Goal: Information Seeking & Learning: Learn about a topic

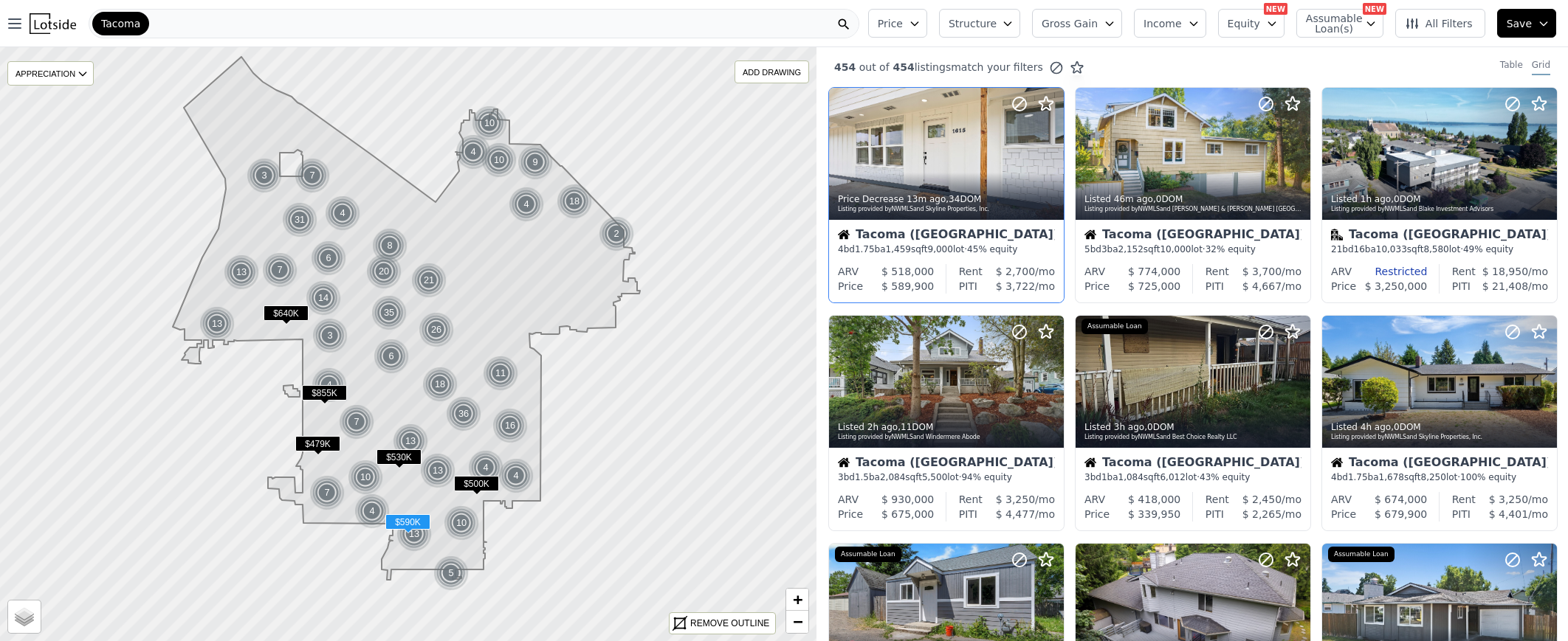
click at [942, 270] on div "ARV $ 518,000 Price $ 589,900" at bounding box center [886, 279] width 114 height 29
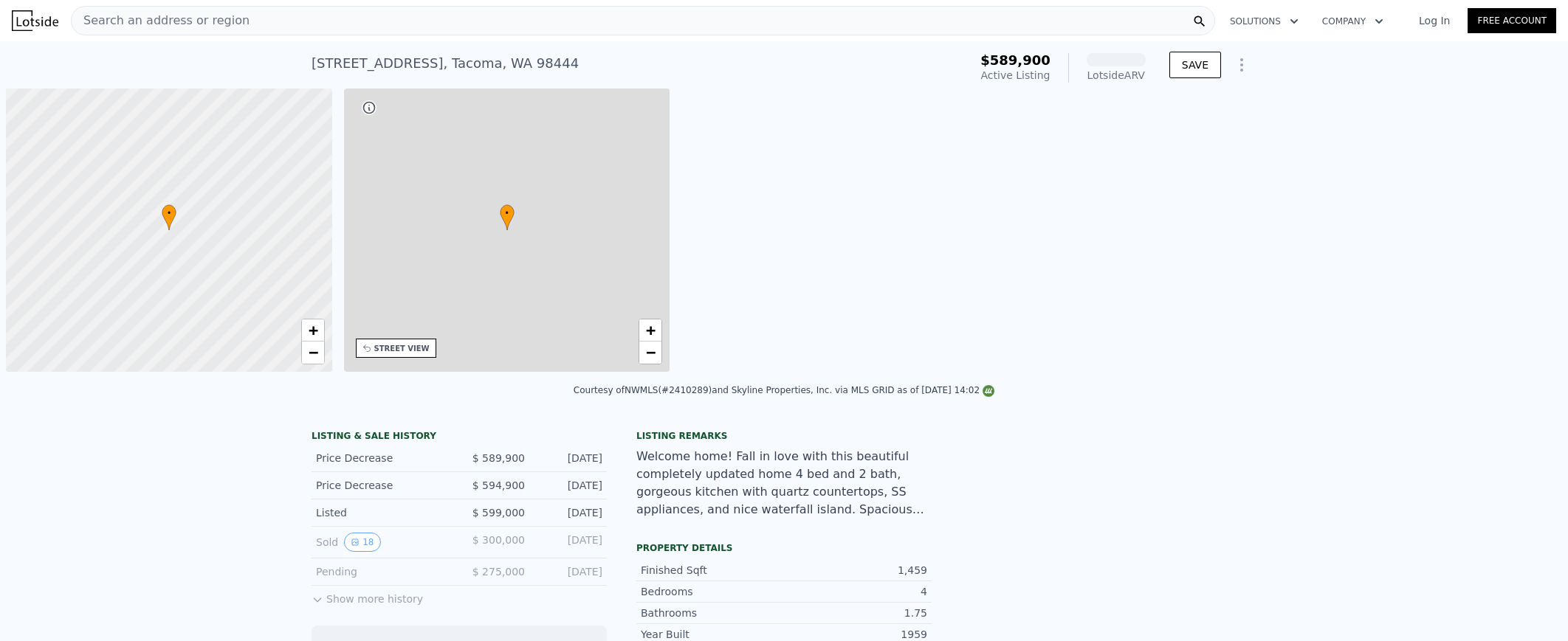
scroll to position [0, 6]
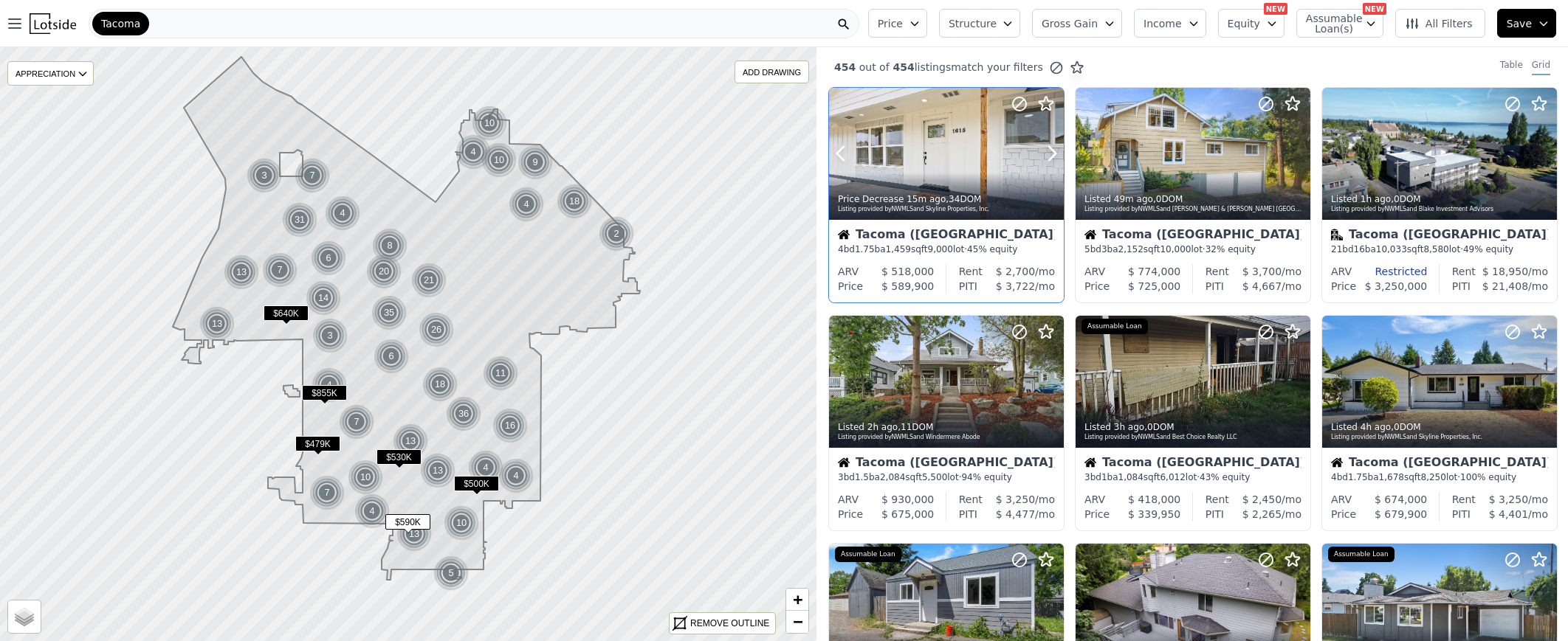
click at [896, 203] on div "Price Decrease 15m ago , 34 DOM" at bounding box center [947, 199] width 218 height 12
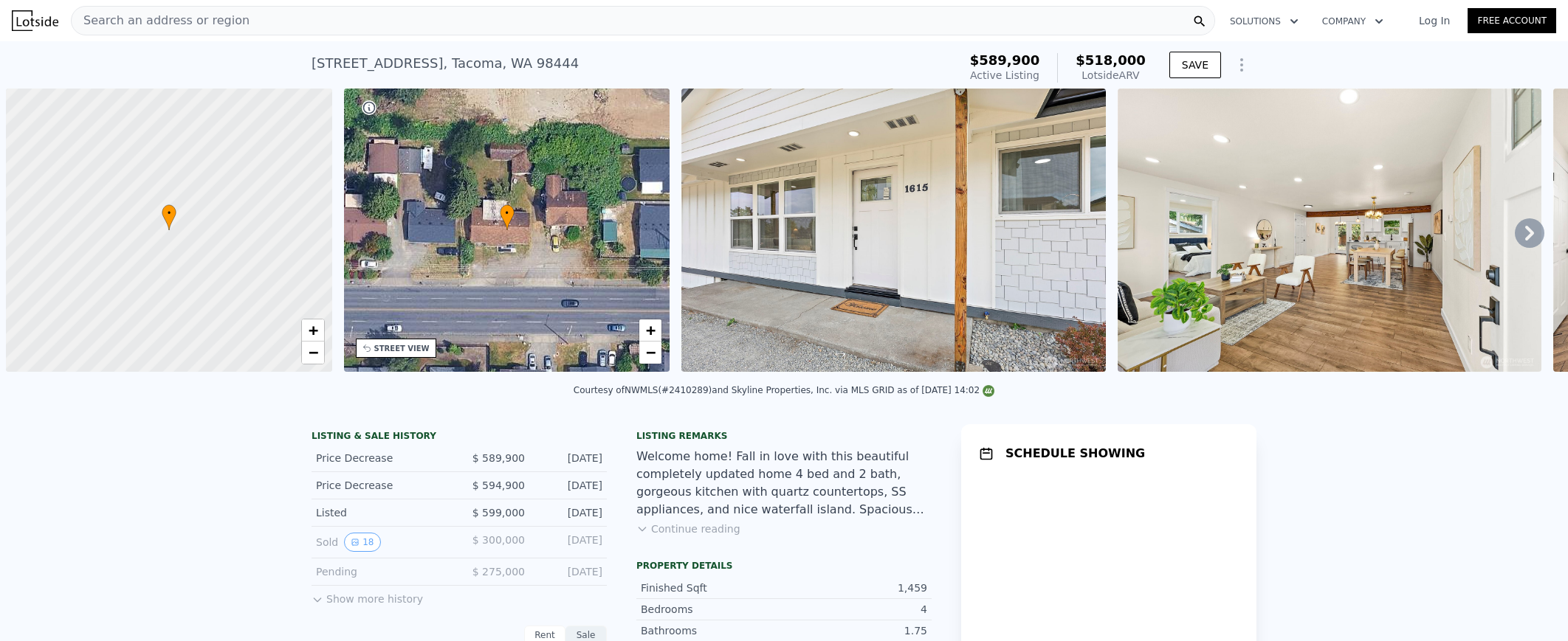
scroll to position [0, 6]
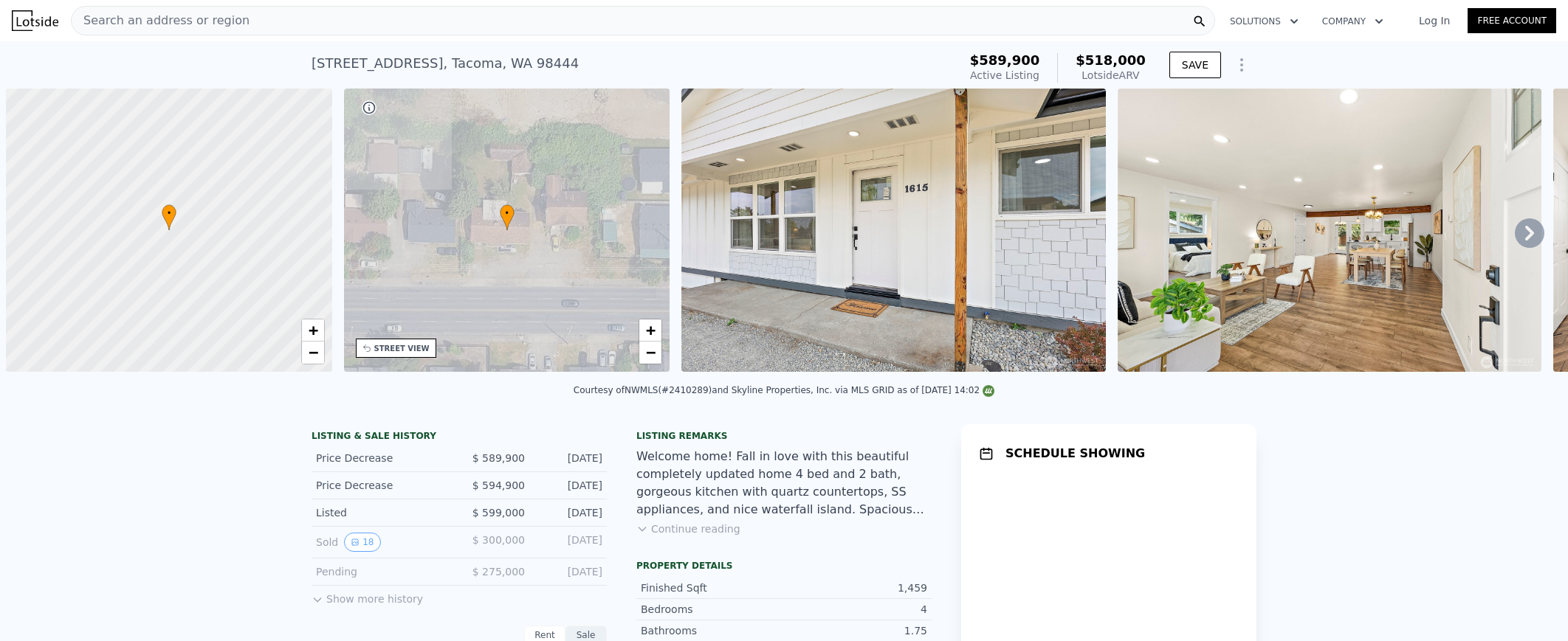
scroll to position [0, 6]
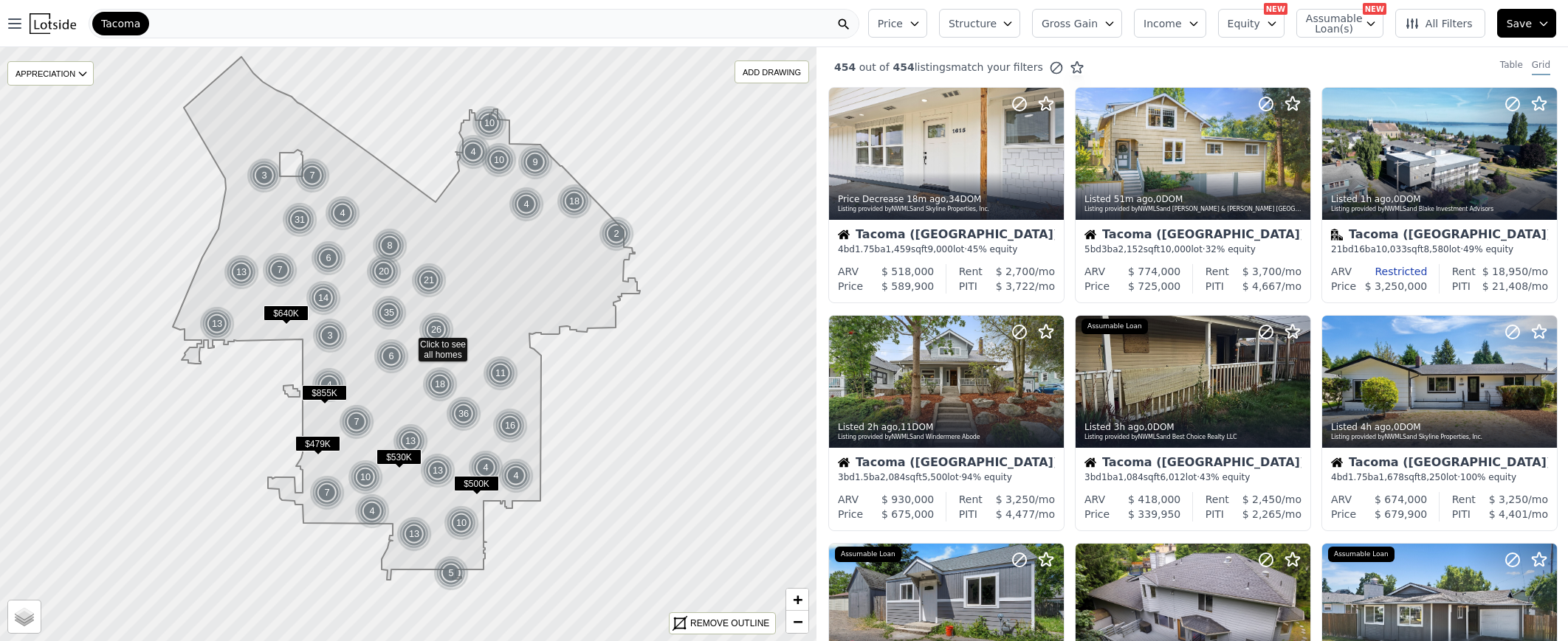
click at [167, 22] on div "Tacoma" at bounding box center [474, 23] width 770 height 29
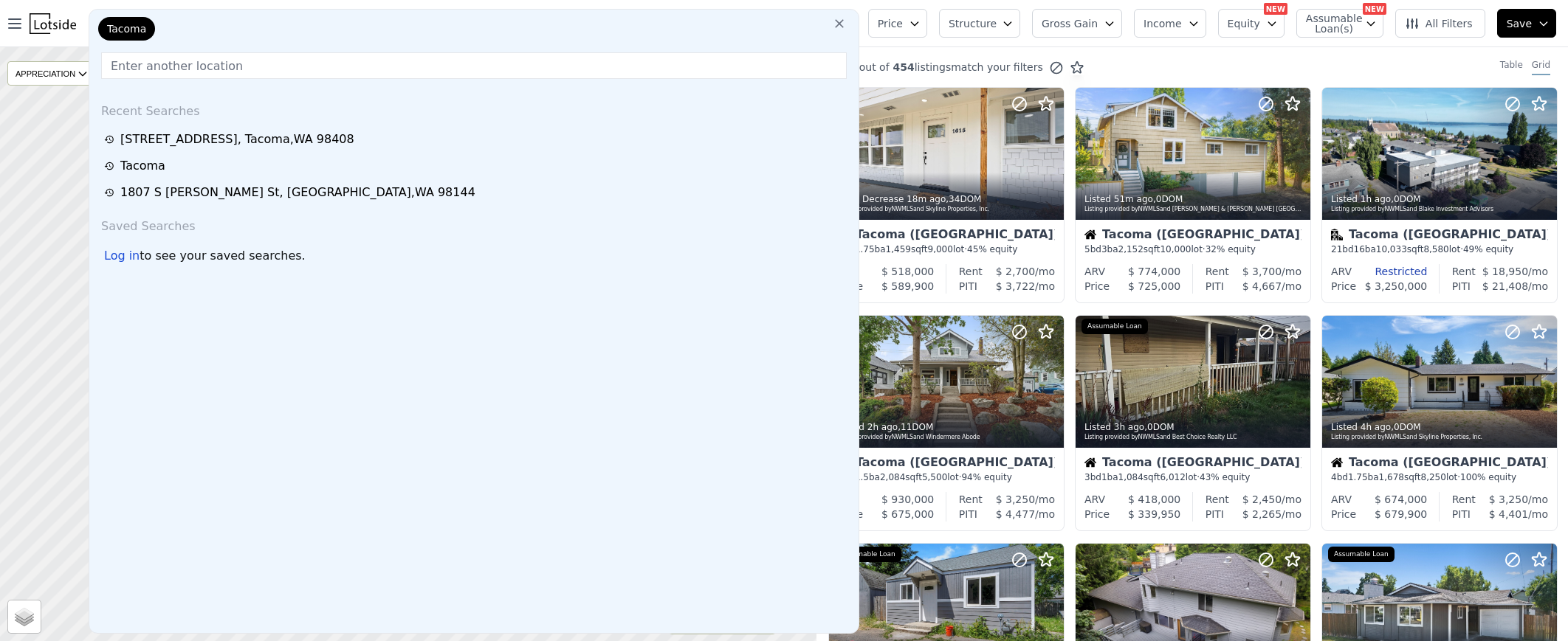
click at [191, 63] on input "text" at bounding box center [474, 66] width 746 height 26
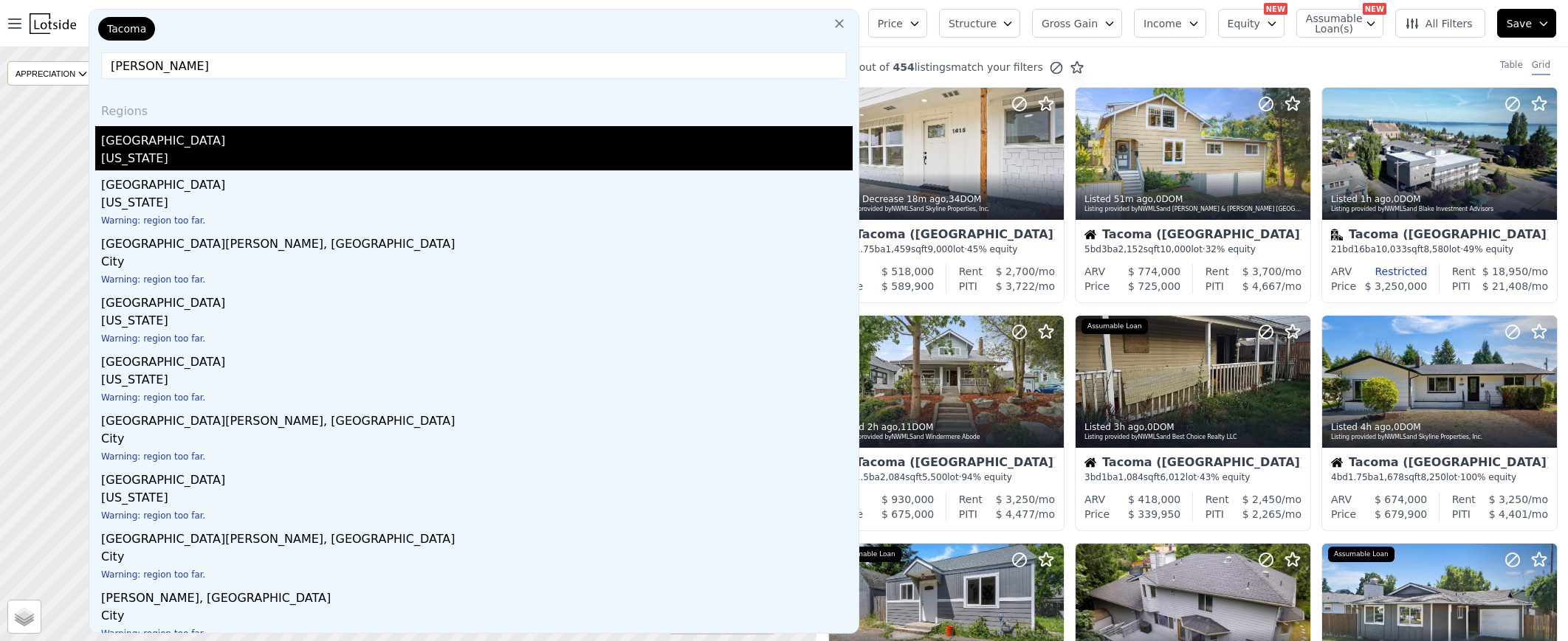
type input "pierce"
click at [142, 145] on div "Pierce County" at bounding box center [477, 138] width 751 height 24
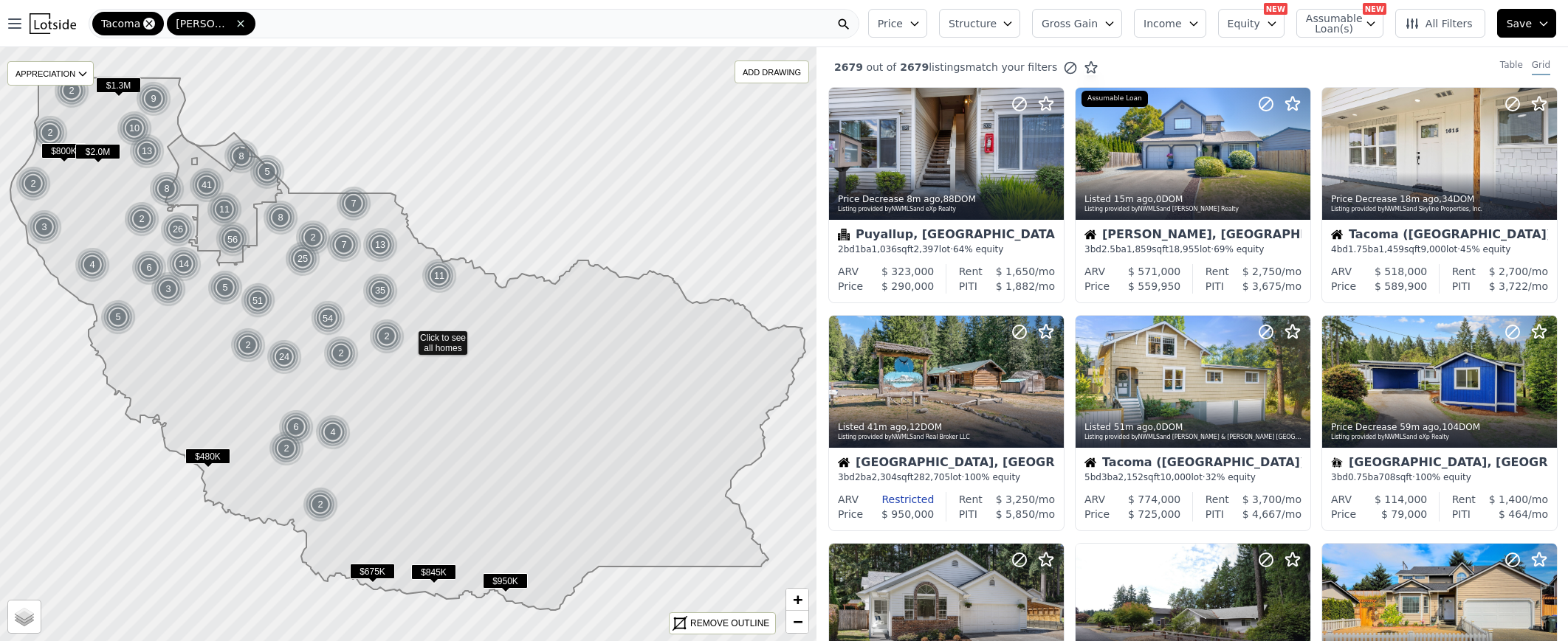
click at [147, 25] on icon at bounding box center [149, 23] width 12 height 12
click at [234, 24] on div "[PERSON_NAME]" at bounding box center [474, 23] width 770 height 29
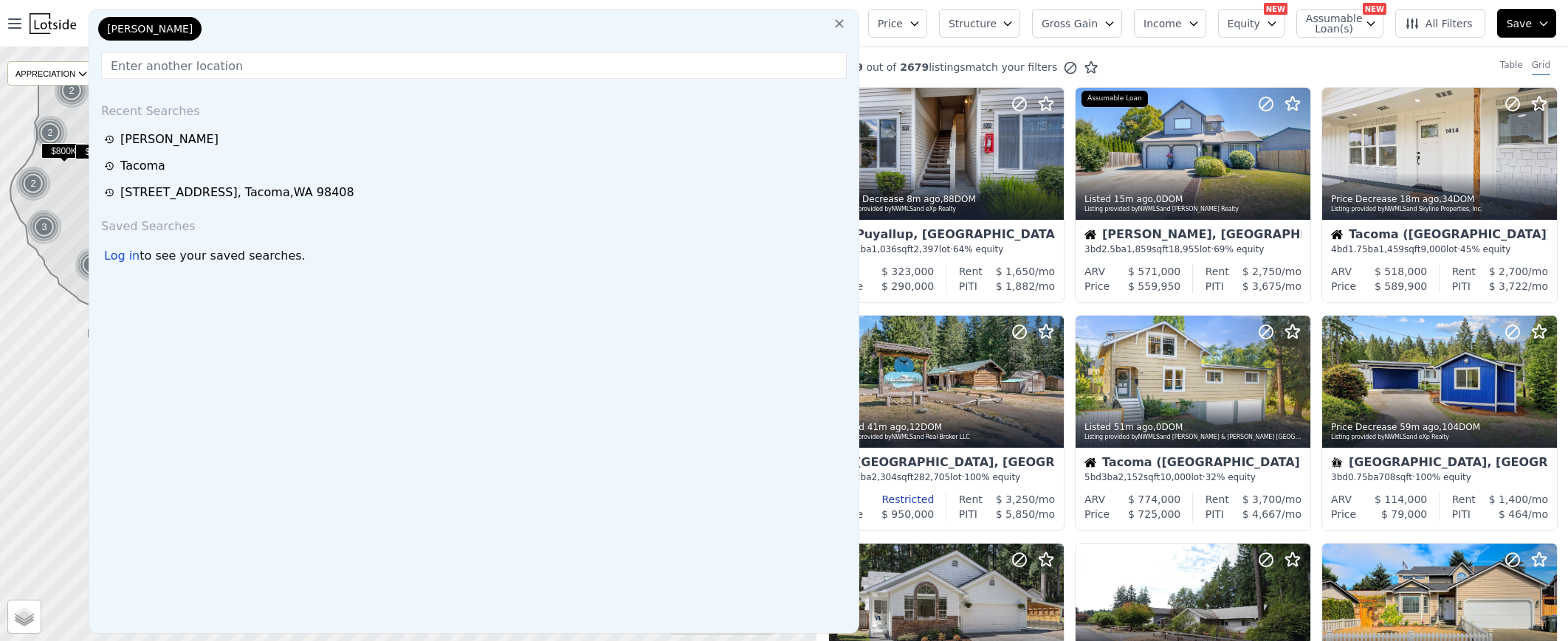
click at [835, 22] on icon at bounding box center [839, 23] width 15 height 15
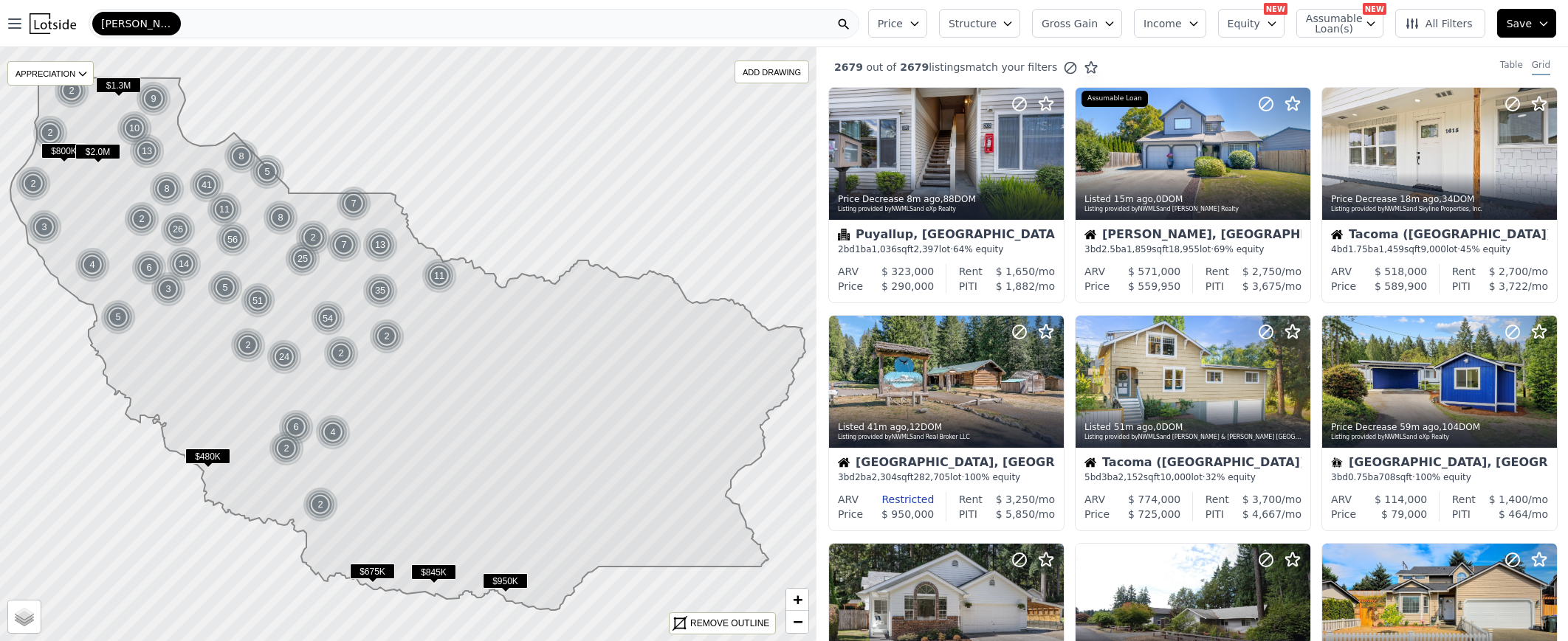
click at [570, 21] on div "[PERSON_NAME]" at bounding box center [474, 23] width 770 height 29
drag, startPoint x: 1022, startPoint y: 52, endPoint x: 1037, endPoint y: 52, distance: 15.0
click at [1022, 52] on div "2679 out of 2679 listings match your filters Table Grid" at bounding box center [1191, 67] width 751 height 40
click at [1417, 25] on icon at bounding box center [1412, 23] width 15 height 15
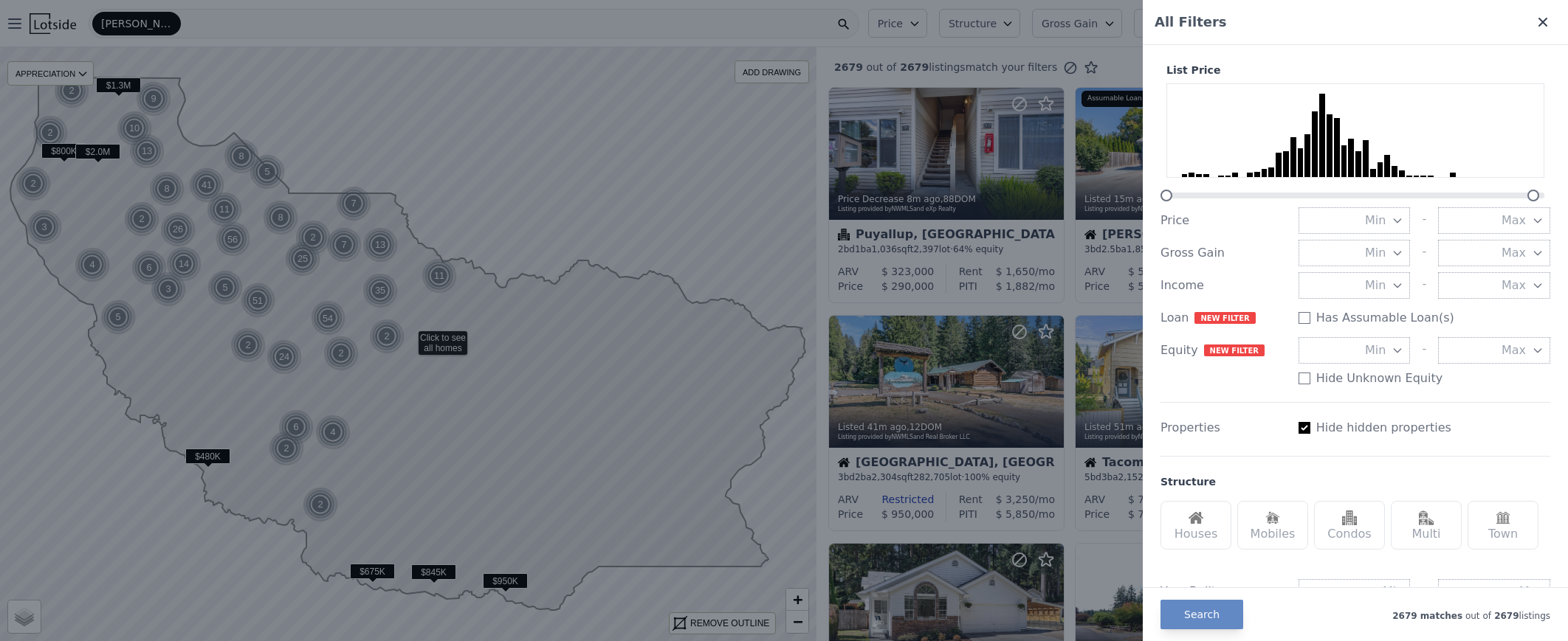
click at [1536, 23] on icon at bounding box center [1542, 22] width 15 height 15
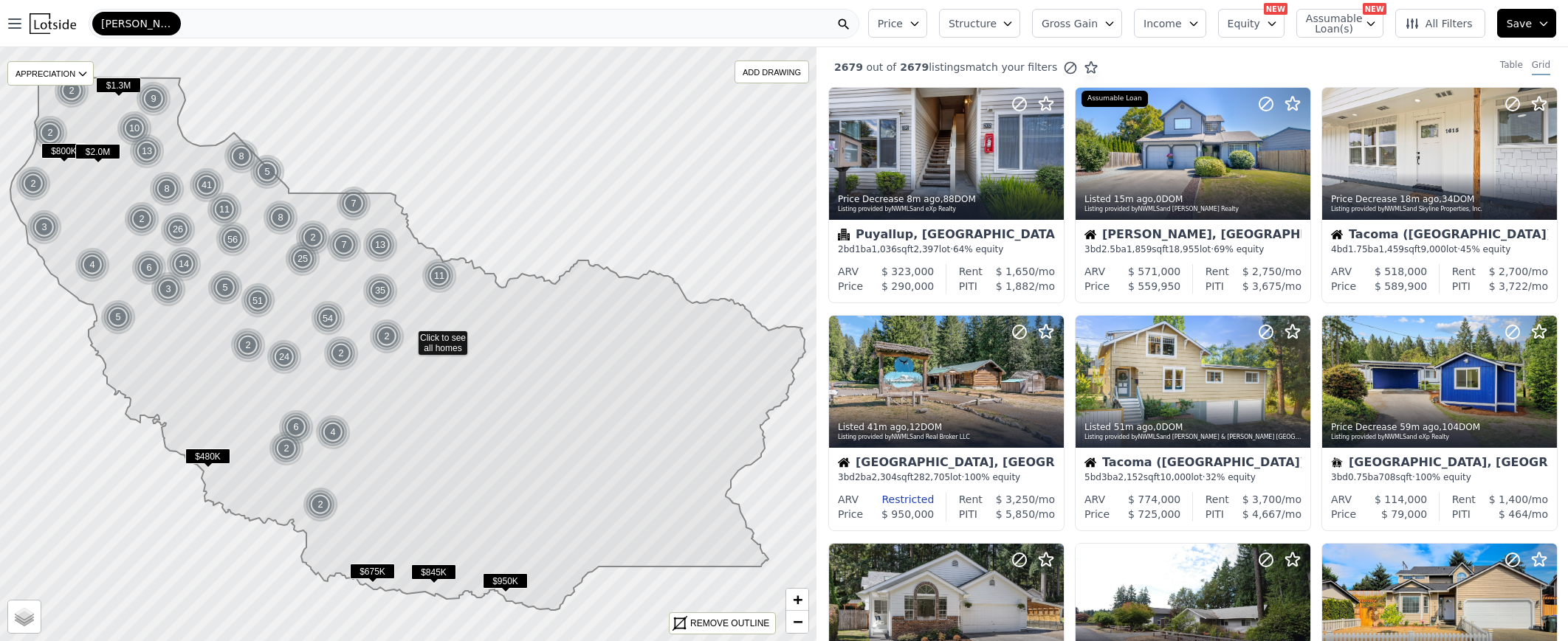
click at [459, 26] on div "[PERSON_NAME]" at bounding box center [474, 23] width 770 height 29
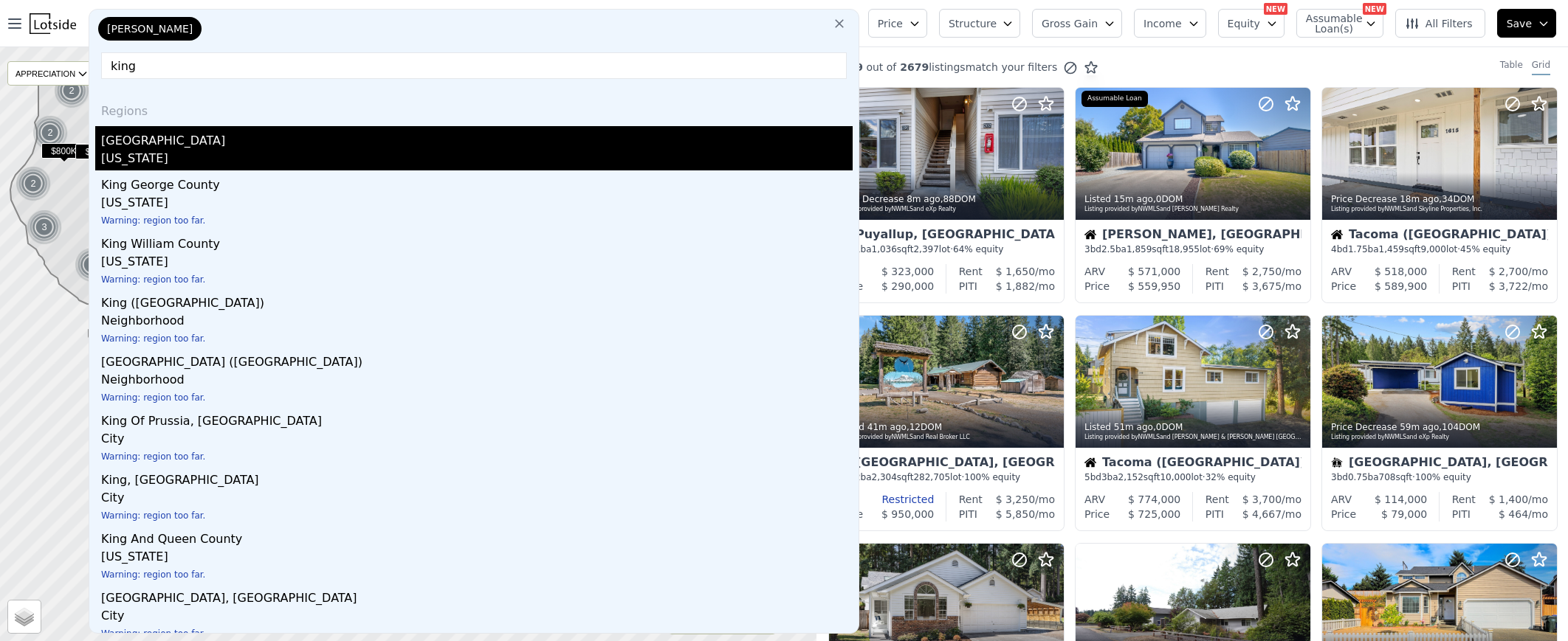
type input "king"
click at [381, 158] on div "[US_STATE]" at bounding box center [477, 160] width 751 height 21
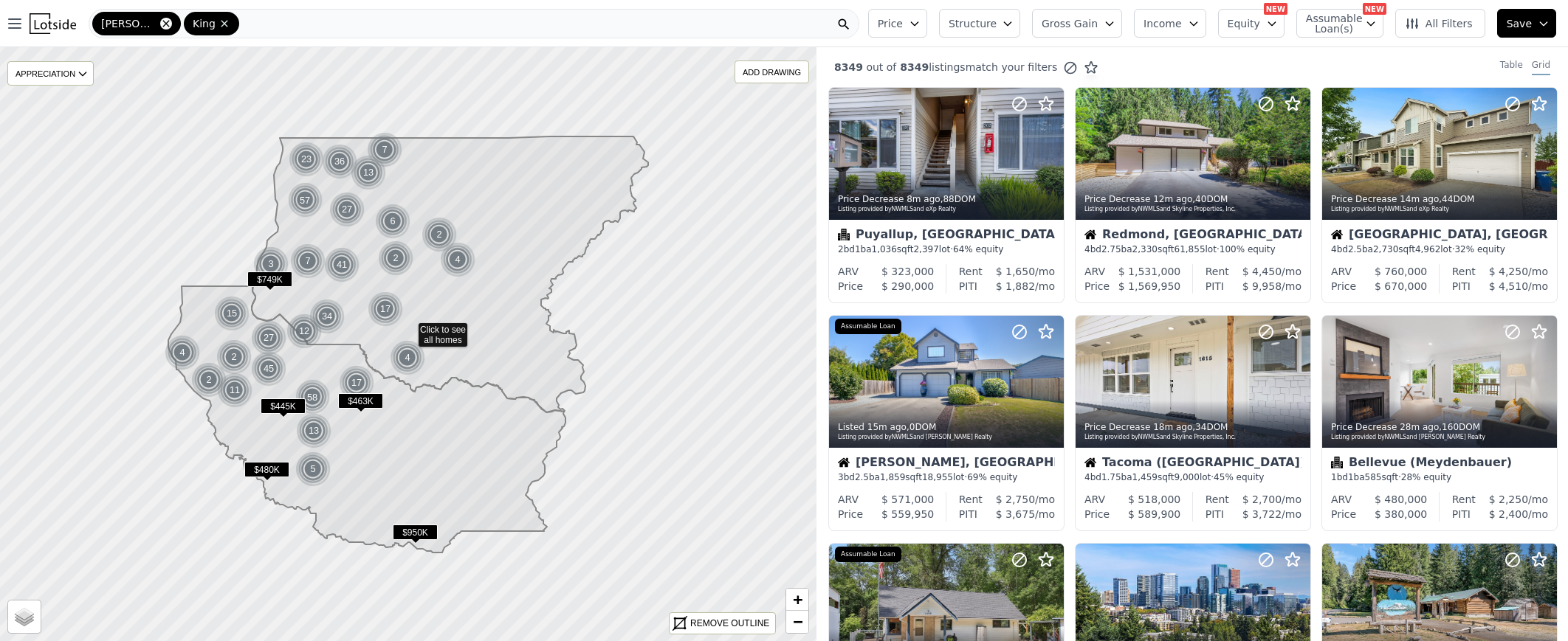
click at [162, 24] on icon at bounding box center [166, 23] width 7 height 7
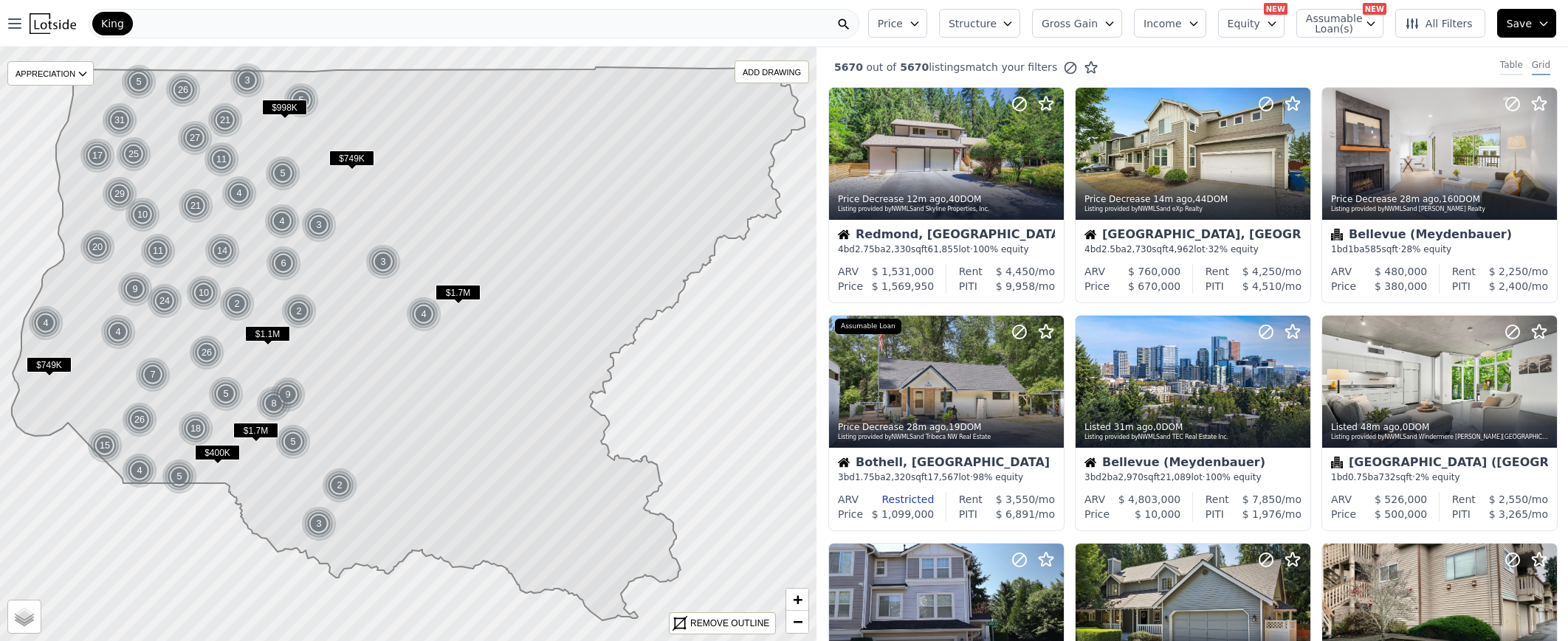
click at [1504, 60] on div "Table" at bounding box center [1512, 66] width 23 height 16
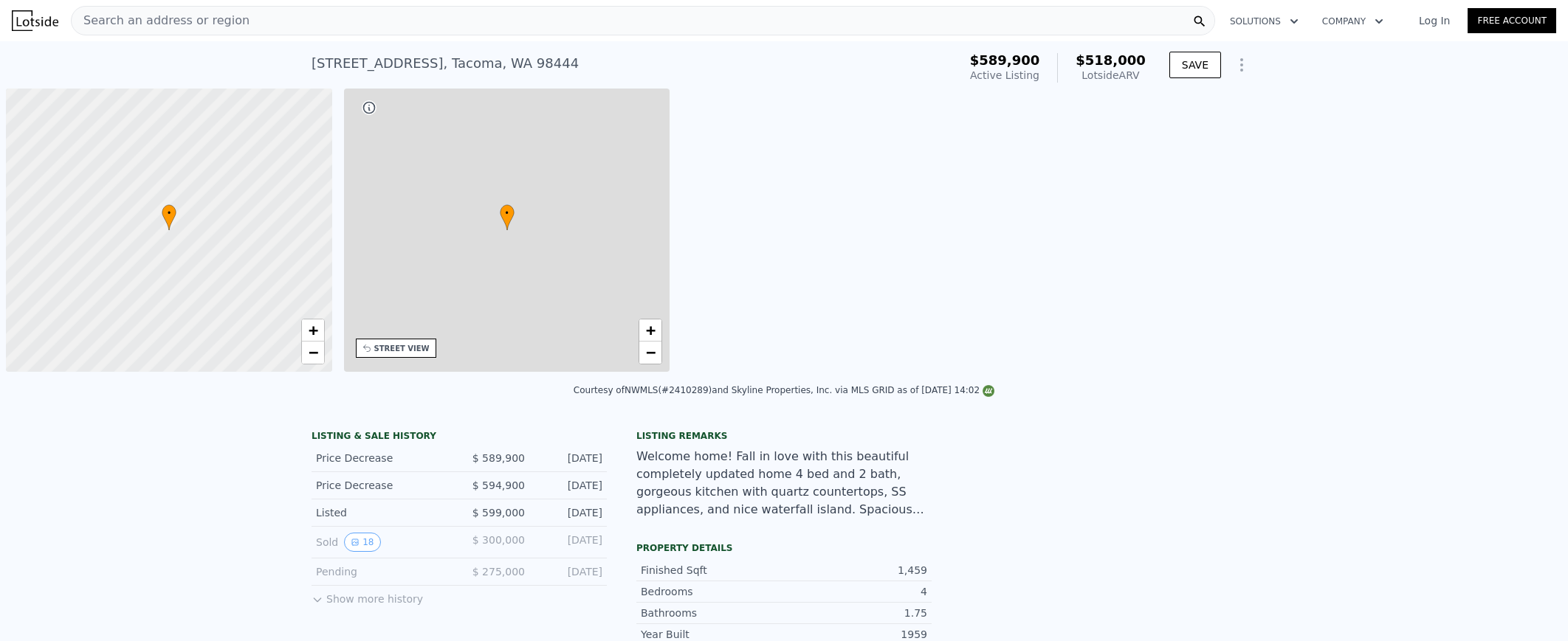
scroll to position [0, 6]
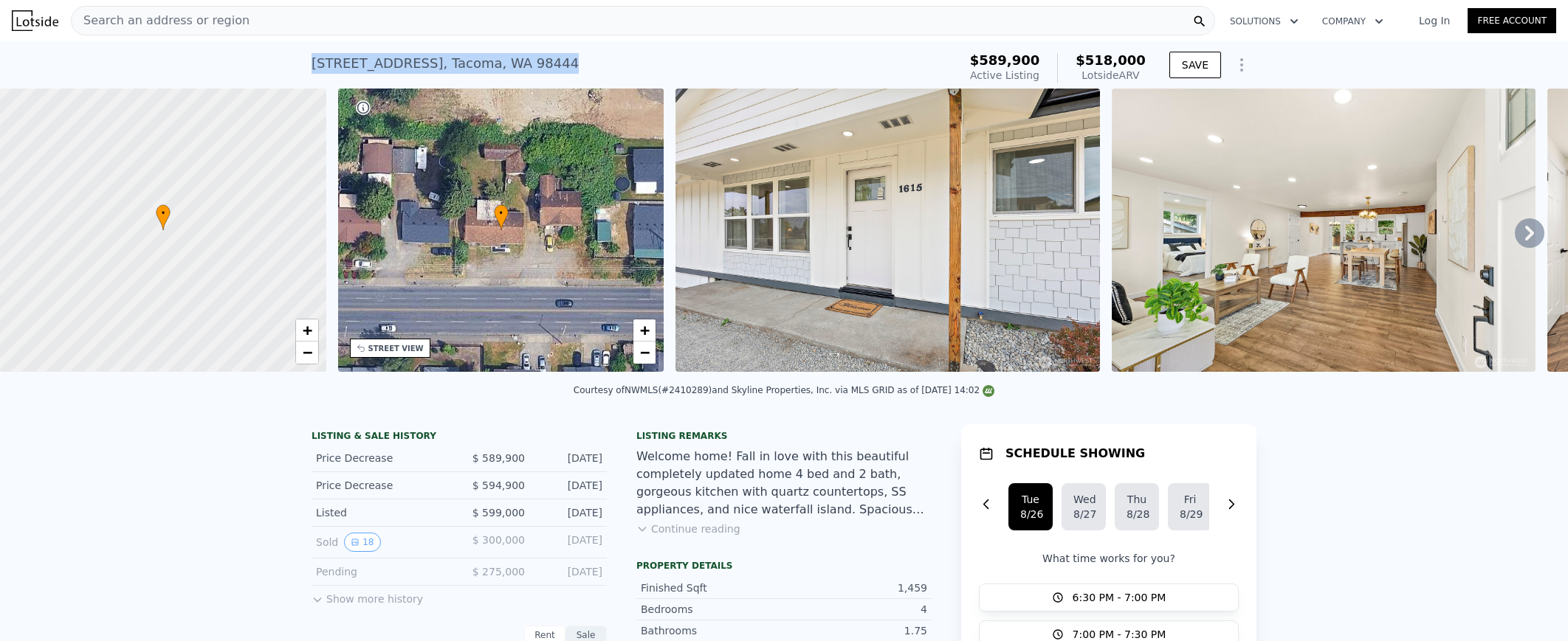
drag, startPoint x: 604, startPoint y: 67, endPoint x: 289, endPoint y: 57, distance: 315.2
click at [289, 57] on div "[STREET_ADDRESS] Active at $589,900 (~ARV $518k ) $589,900 Active Listing $518,…" at bounding box center [784, 64] width 1568 height 47
copy div "[STREET_ADDRESS]"
click at [470, 22] on div "Search an address or region" at bounding box center [643, 21] width 1144 height 29
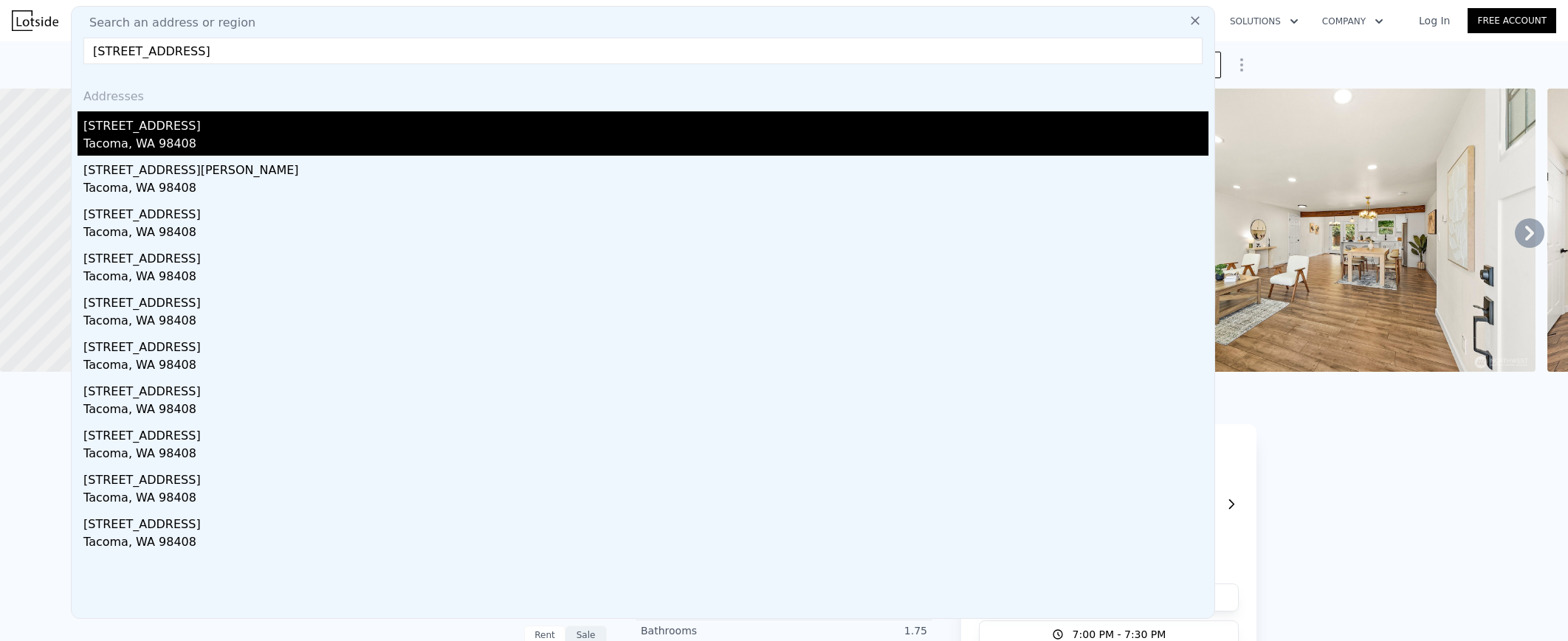
type input "[STREET_ADDRESS]"
click at [462, 124] on div "[STREET_ADDRESS]" at bounding box center [646, 123] width 1125 height 24
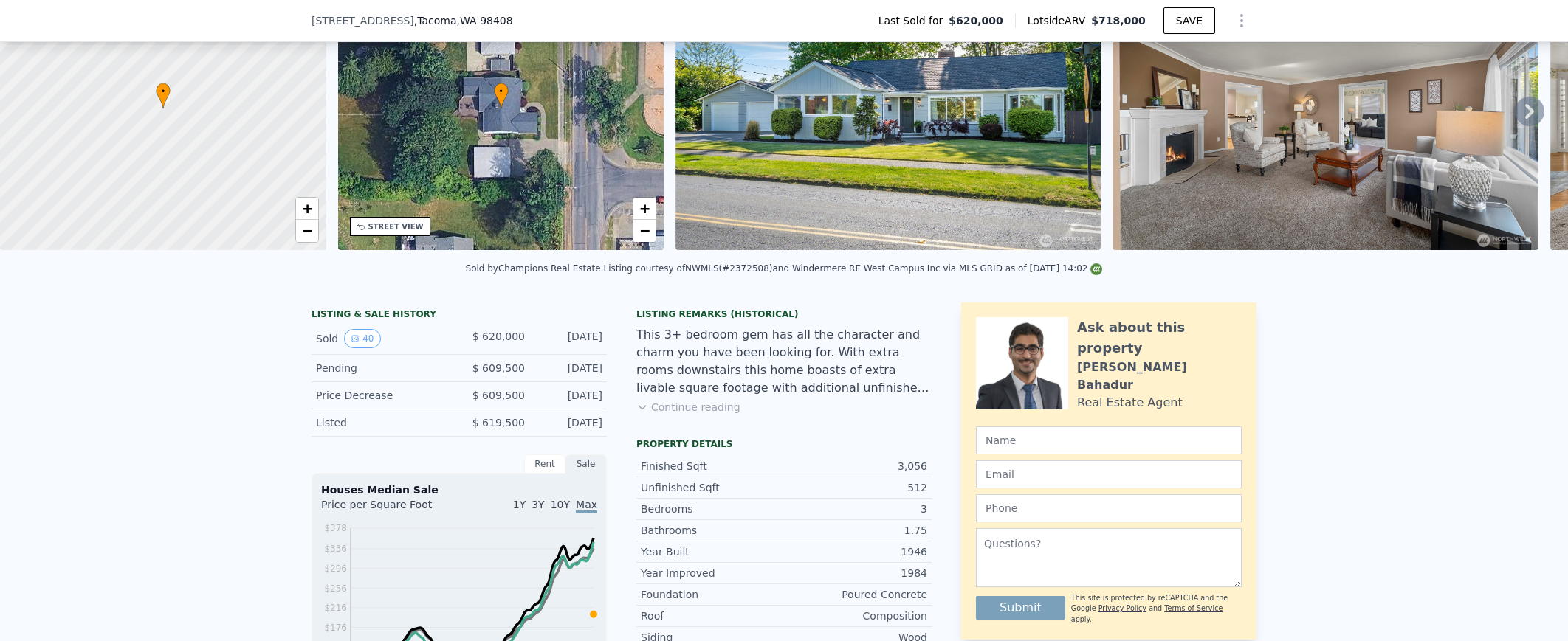
scroll to position [5, 0]
